Goal: Transaction & Acquisition: Purchase product/service

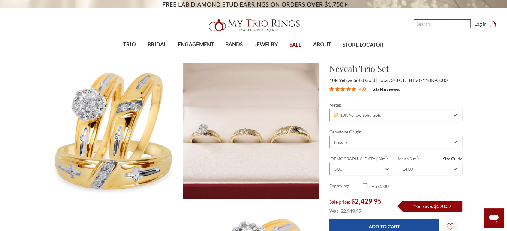
click at [442, 28] on input "Search" at bounding box center [441, 23] width 57 height 9
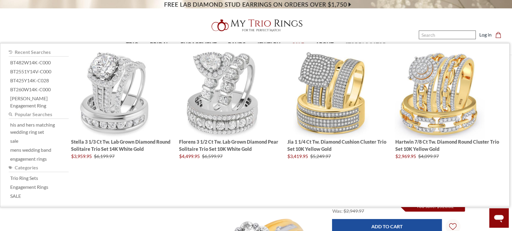
paste input "Darla Trio Ring Set"
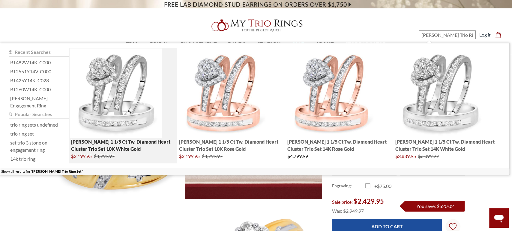
type input "Darla Trio Ring Set"
click at [131, 119] on img "; Total Products 4" at bounding box center [115, 94] width 91 height 90
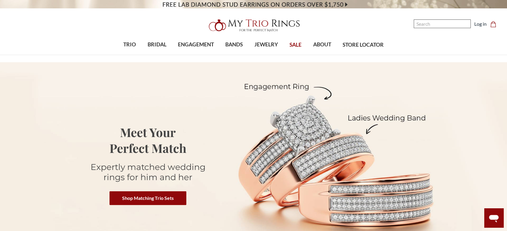
click at [443, 28] on input "Search" at bounding box center [441, 23] width 57 height 9
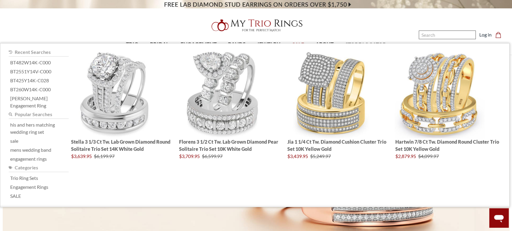
paste input "Kensington Men's Band"
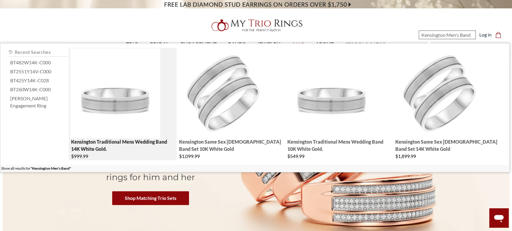
type input "Kensington Men's Band"
click at [123, 118] on img "; Total Products 4" at bounding box center [115, 94] width 90 height 90
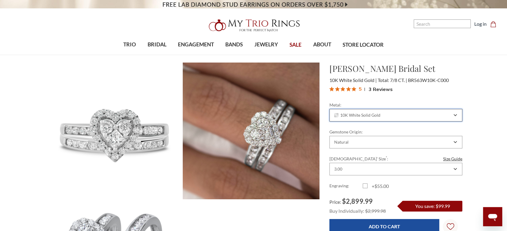
click at [370, 117] on span "10K White Solid Gold" at bounding box center [357, 115] width 46 height 5
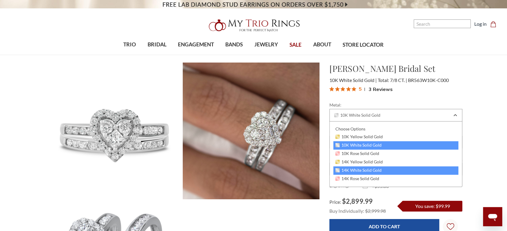
click at [356, 169] on span "14K White Solid Gold" at bounding box center [358, 170] width 46 height 5
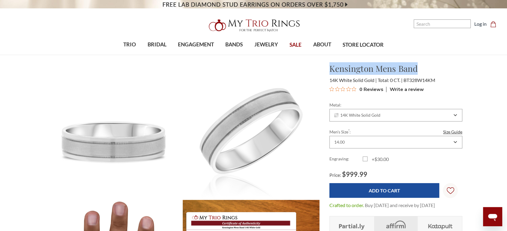
drag, startPoint x: 329, startPoint y: 70, endPoint x: 451, endPoint y: 71, distance: 121.7
click at [451, 71] on h1 "Kensington Mens Band" at bounding box center [395, 68] width 133 height 13
copy h1 "Kensington Mens Band"
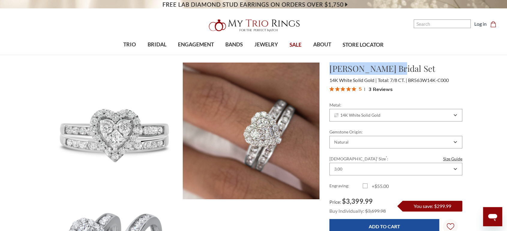
drag, startPoint x: 331, startPoint y: 69, endPoint x: 406, endPoint y: 66, distance: 75.0
click at [406, 66] on h1 "[PERSON_NAME] Bridal Set" at bounding box center [395, 68] width 133 height 13
copy h1 "[PERSON_NAME] Bridal Set"
click at [374, 140] on div "Natural" at bounding box center [392, 142] width 118 height 5
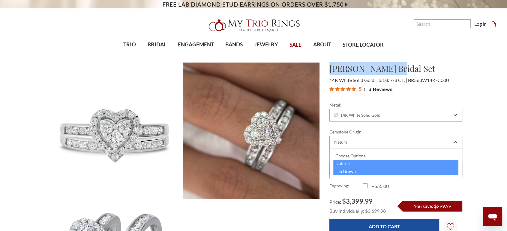
click at [354, 171] on div "Lab Grown" at bounding box center [395, 172] width 125 height 8
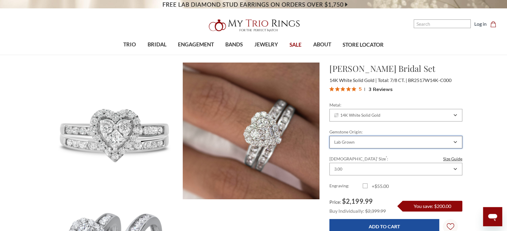
click at [359, 142] on div "Lab Grown" at bounding box center [392, 142] width 118 height 5
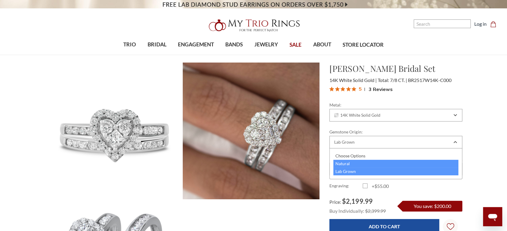
click at [351, 164] on div "Natural" at bounding box center [395, 164] width 125 height 8
